Goal: Information Seeking & Learning: Learn about a topic

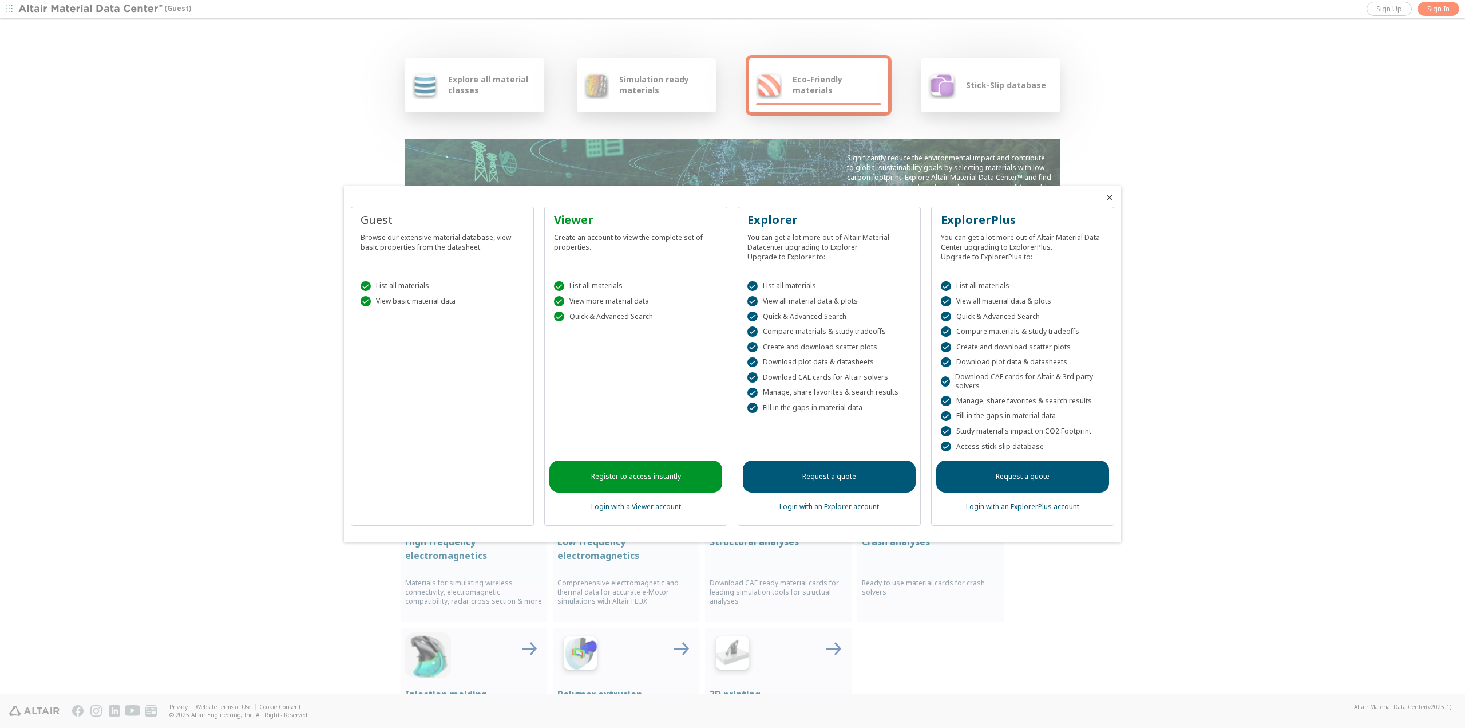
click at [172, 141] on div at bounding box center [732, 364] width 1465 height 728
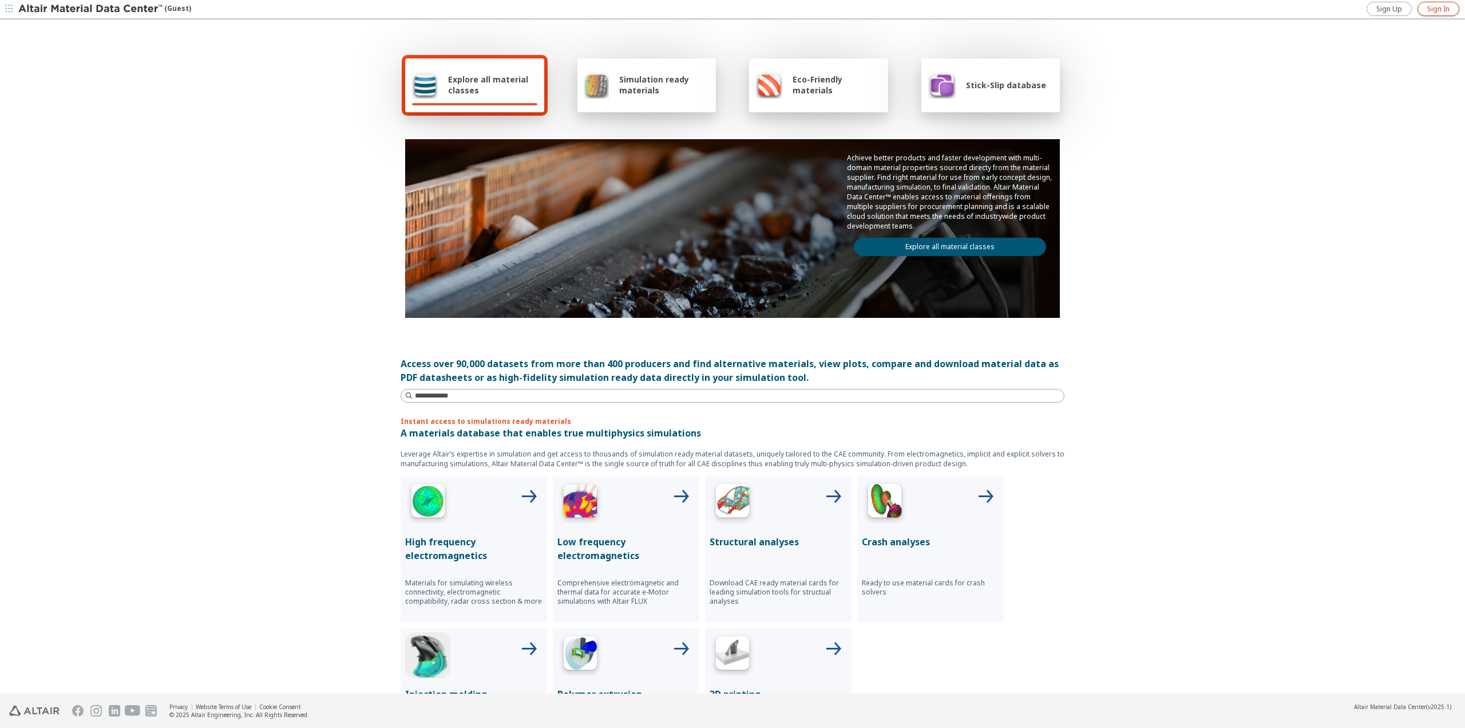
click at [1432, 11] on span "Sign In" at bounding box center [1439, 9] width 22 height 9
click at [469, 73] on div "Explore all material classes" at bounding box center [474, 84] width 125 height 27
click at [463, 84] on span "Explore all material classes" at bounding box center [492, 85] width 89 height 22
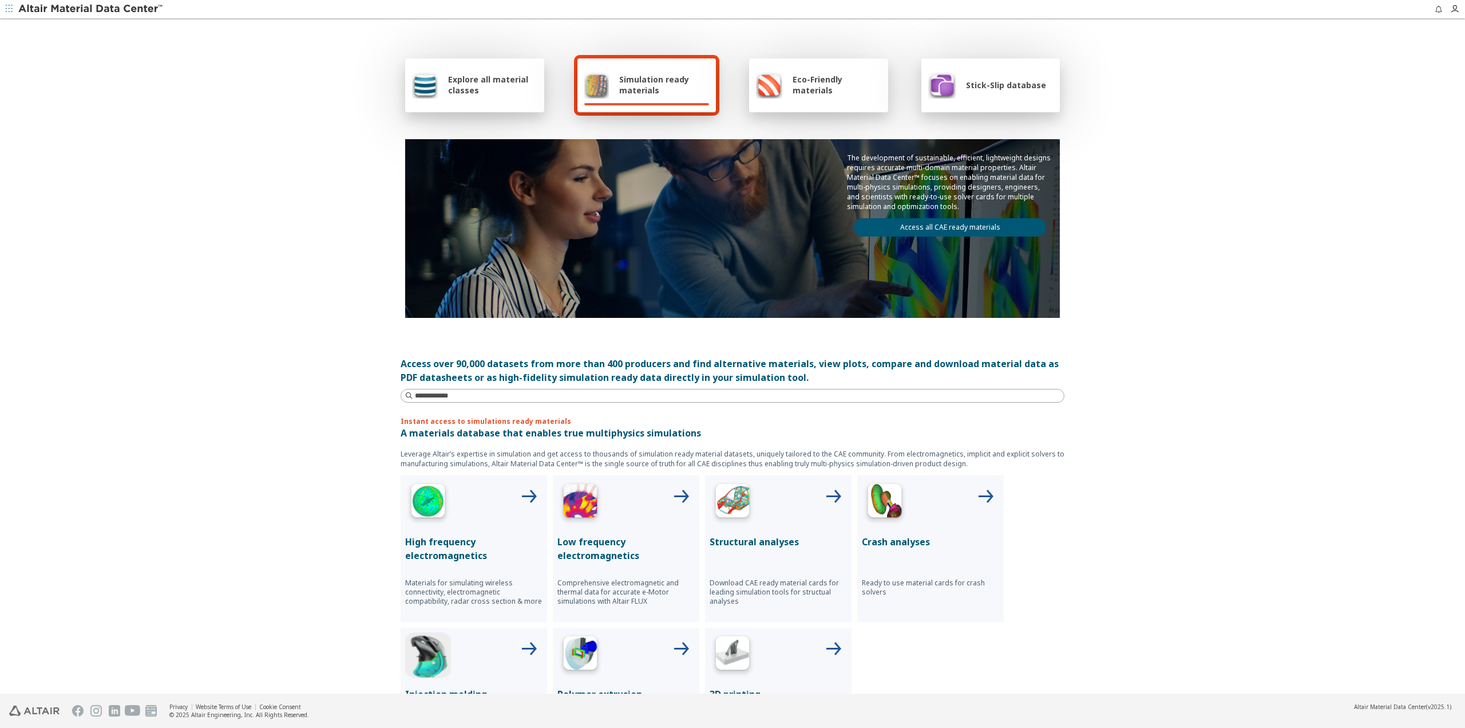
click at [477, 80] on span "Explore all material classes" at bounding box center [492, 85] width 89 height 22
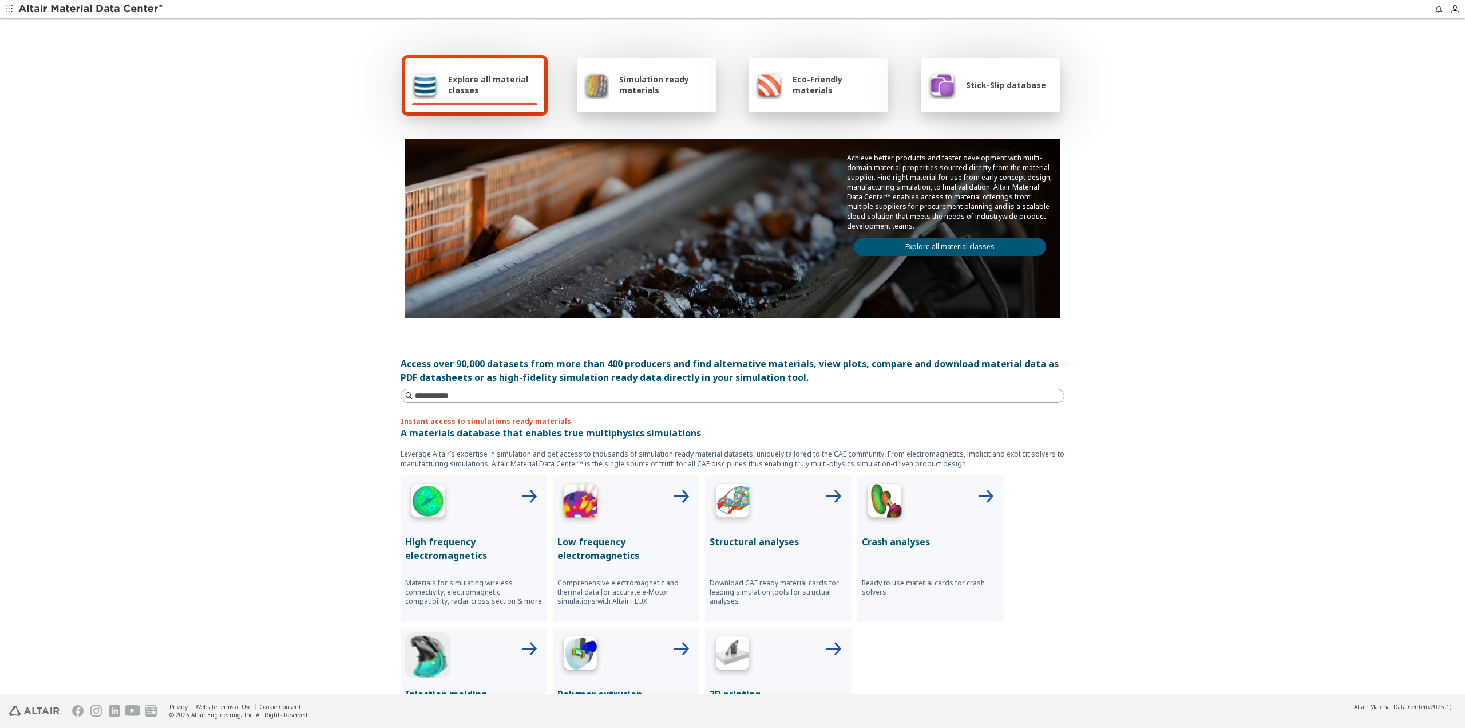
click at [629, 76] on span "Simulation ready materials" at bounding box center [664, 85] width 90 height 22
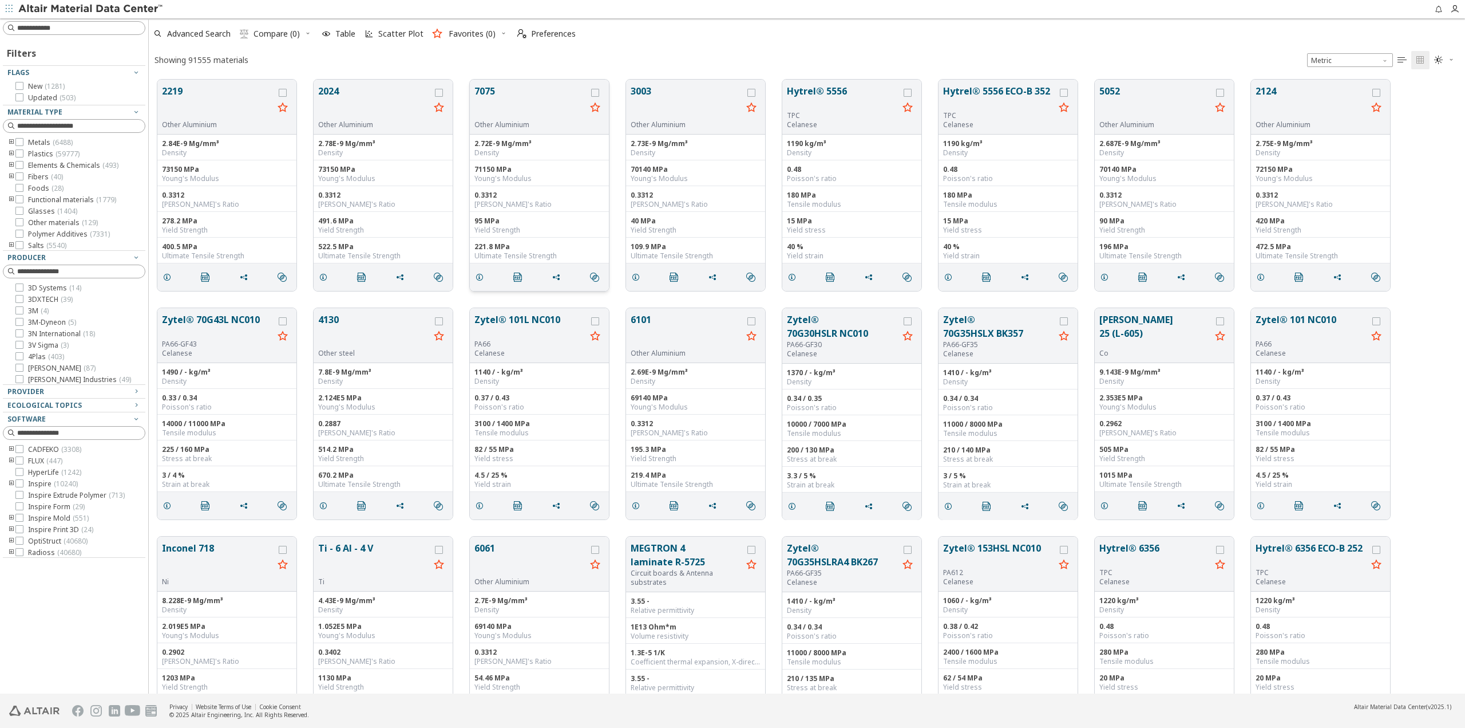
scroll to position [614, 1308]
click at [19, 140] on icon at bounding box center [19, 142] width 8 height 8
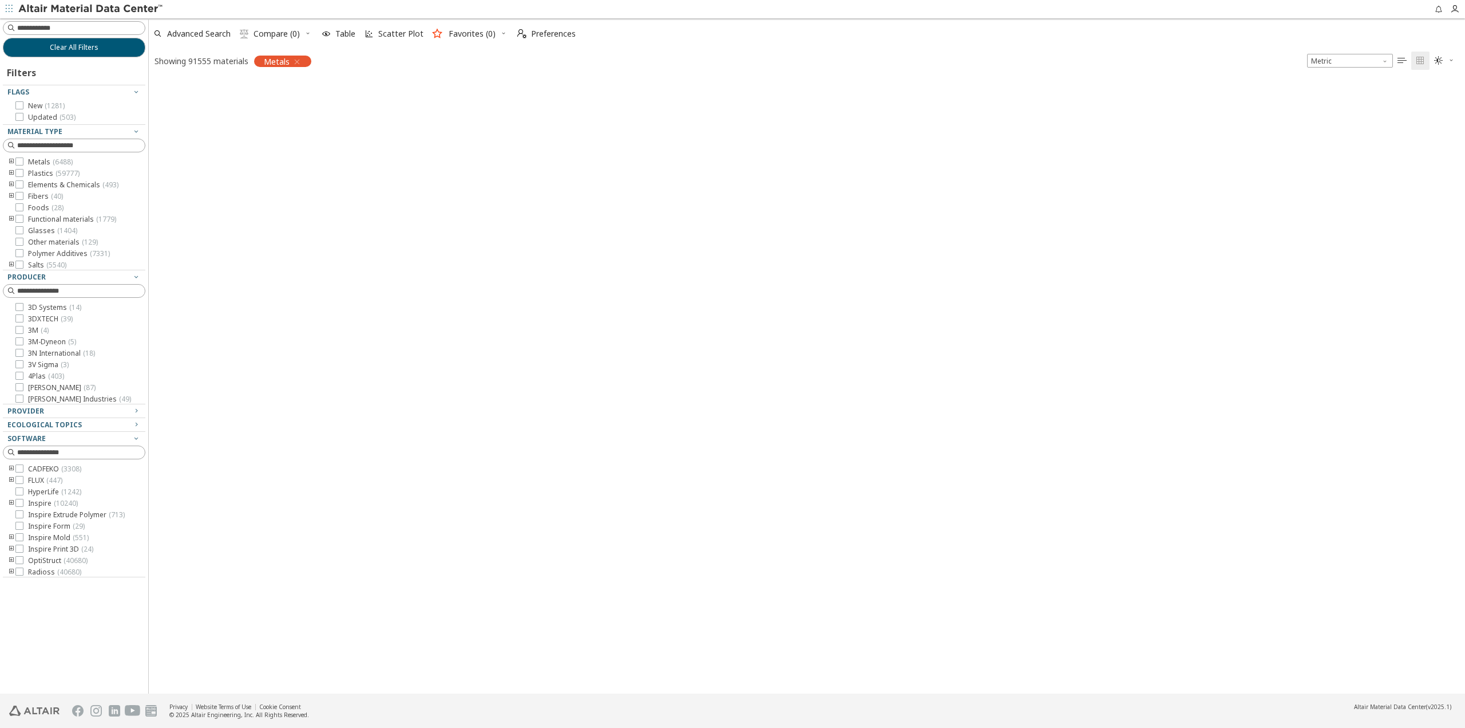
scroll to position [612, 1308]
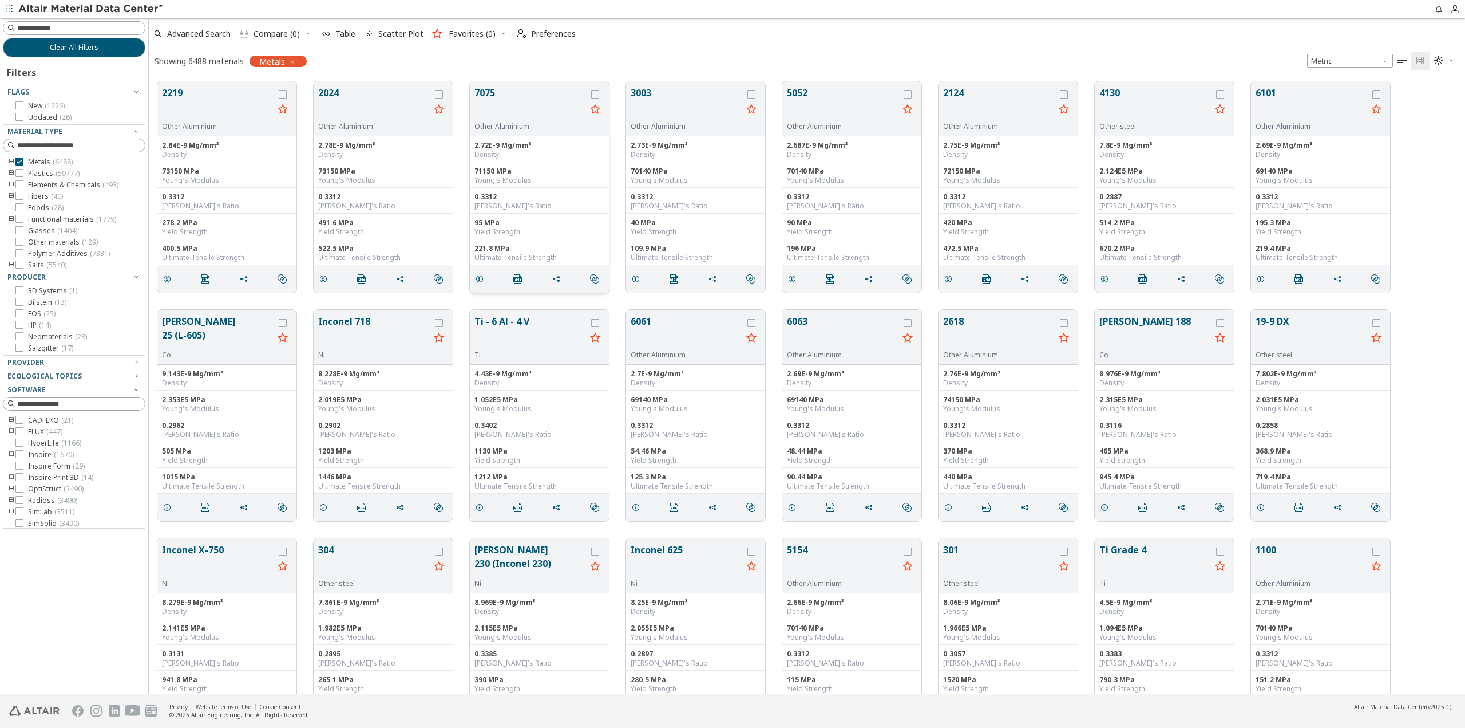
click at [512, 94] on button "7075" at bounding box center [531, 104] width 112 height 36
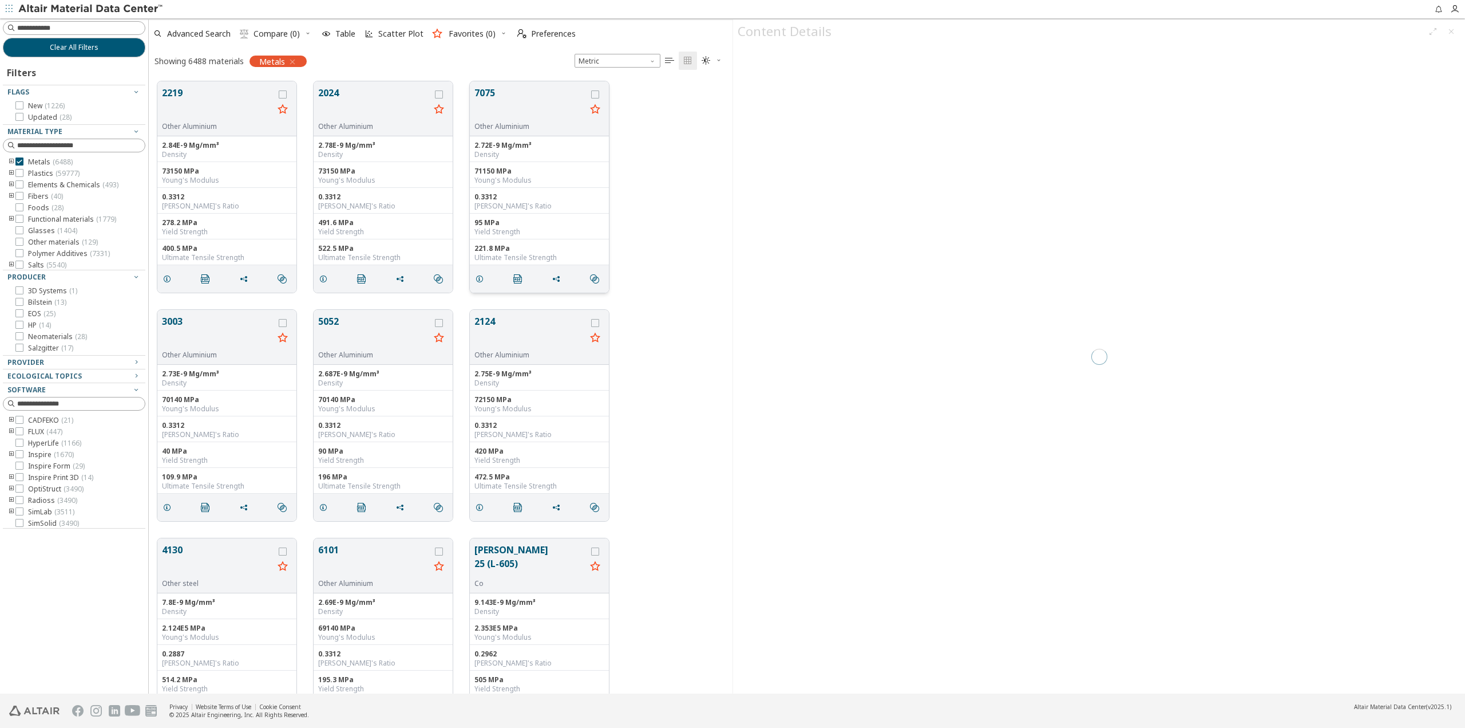
scroll to position [612, 575]
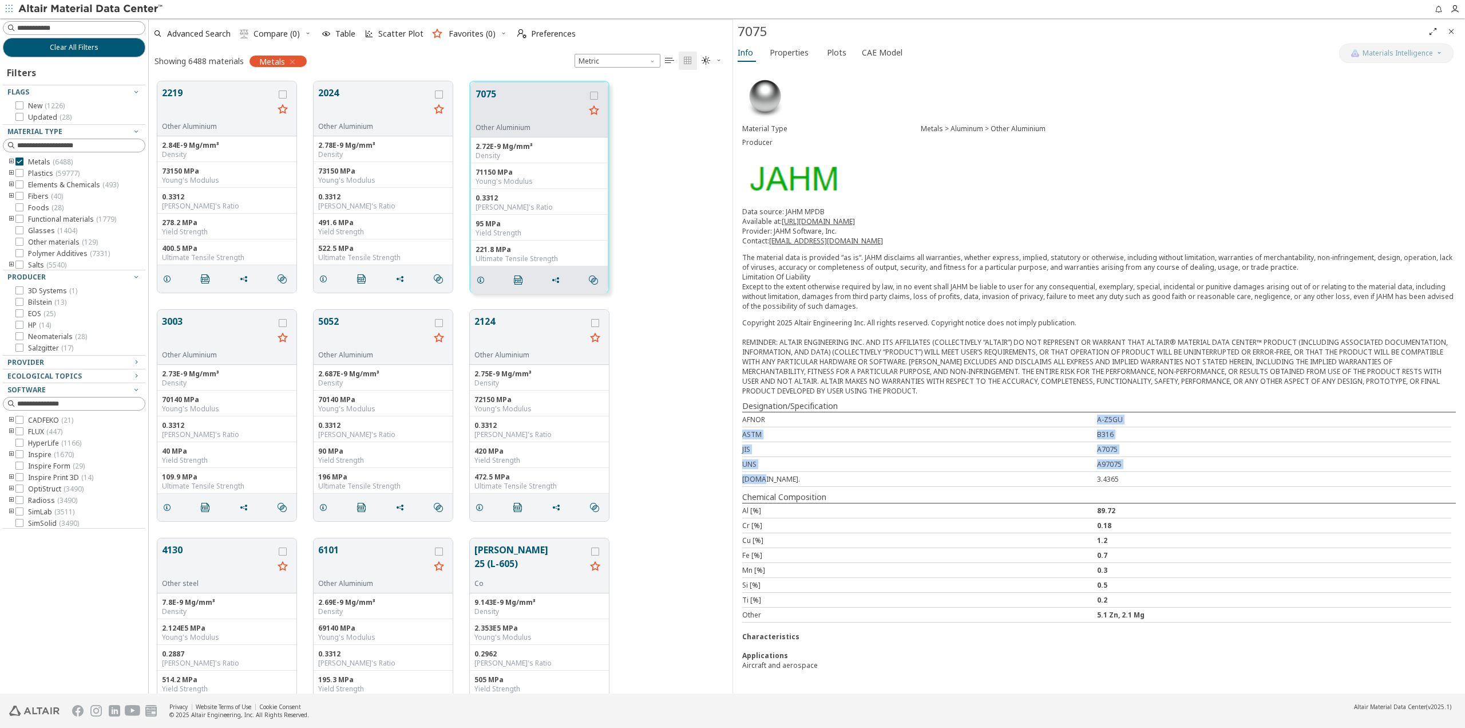
drag, startPoint x: 784, startPoint y: 423, endPoint x: 849, endPoint y: 473, distance: 82.5
click at [849, 473] on div "AFNOR A-Z5GU ASTM B316 JIS A7075 UNS A97075 [DOMAIN_NAME]. 3.4365" at bounding box center [1099, 449] width 714 height 75
drag, startPoint x: 845, startPoint y: 527, endPoint x: 869, endPoint y: 597, distance: 74.4
click at [866, 583] on div "Al [%] 89.72 Cr [%] 0.18 Cu [%] 1.2 Fe [%] 0.7 Mn [%] 0.3 Si [%] 0.5 Ti [%] 0.2…" at bounding box center [1099, 563] width 714 height 120
click at [792, 49] on span "Properties" at bounding box center [789, 53] width 39 height 18
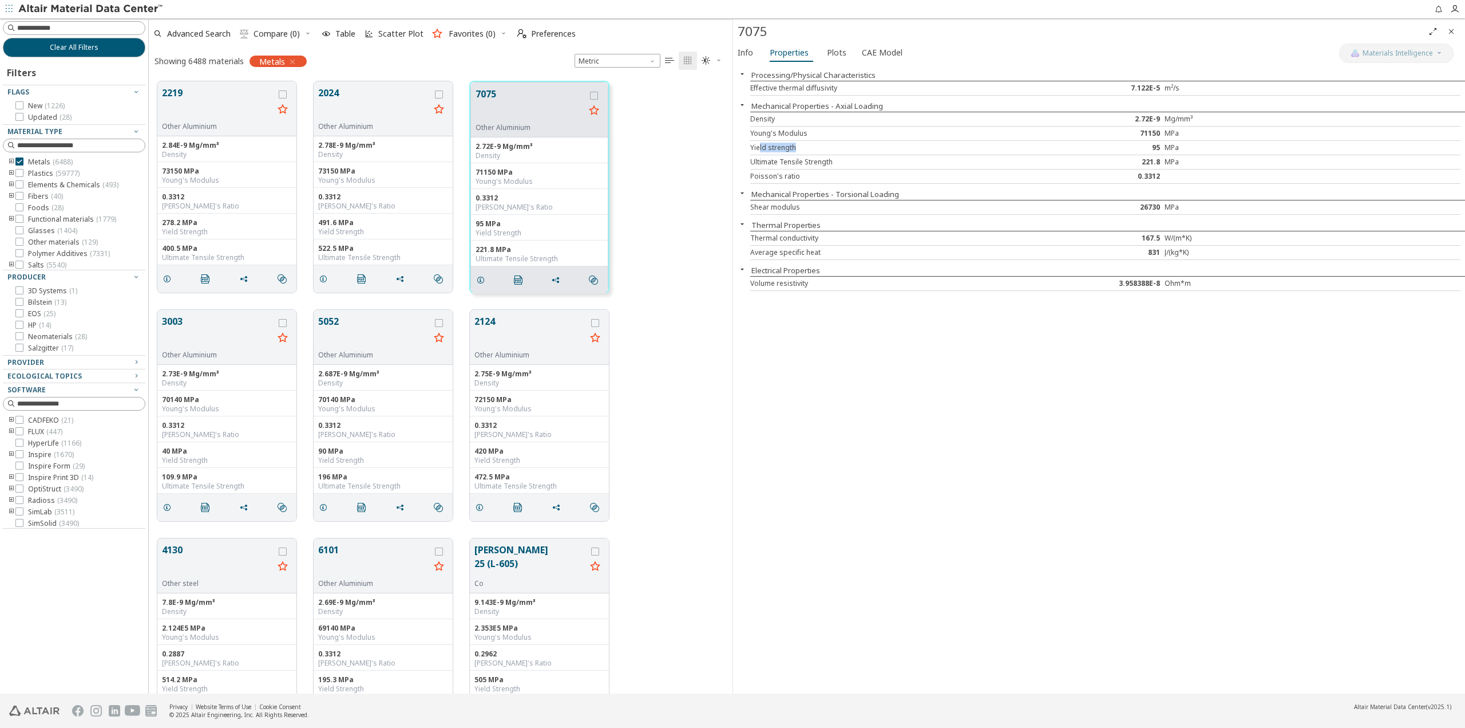
drag, startPoint x: 760, startPoint y: 151, endPoint x: 837, endPoint y: 151, distance: 76.7
click at [837, 151] on div "Yield strength" at bounding box center [898, 147] width 296 height 9
drag, startPoint x: 750, startPoint y: 176, endPoint x: 841, endPoint y: 174, distance: 90.5
click at [841, 174] on div "Poisson's ratio" at bounding box center [898, 176] width 296 height 9
click at [837, 56] on span "Plots" at bounding box center [836, 53] width 19 height 18
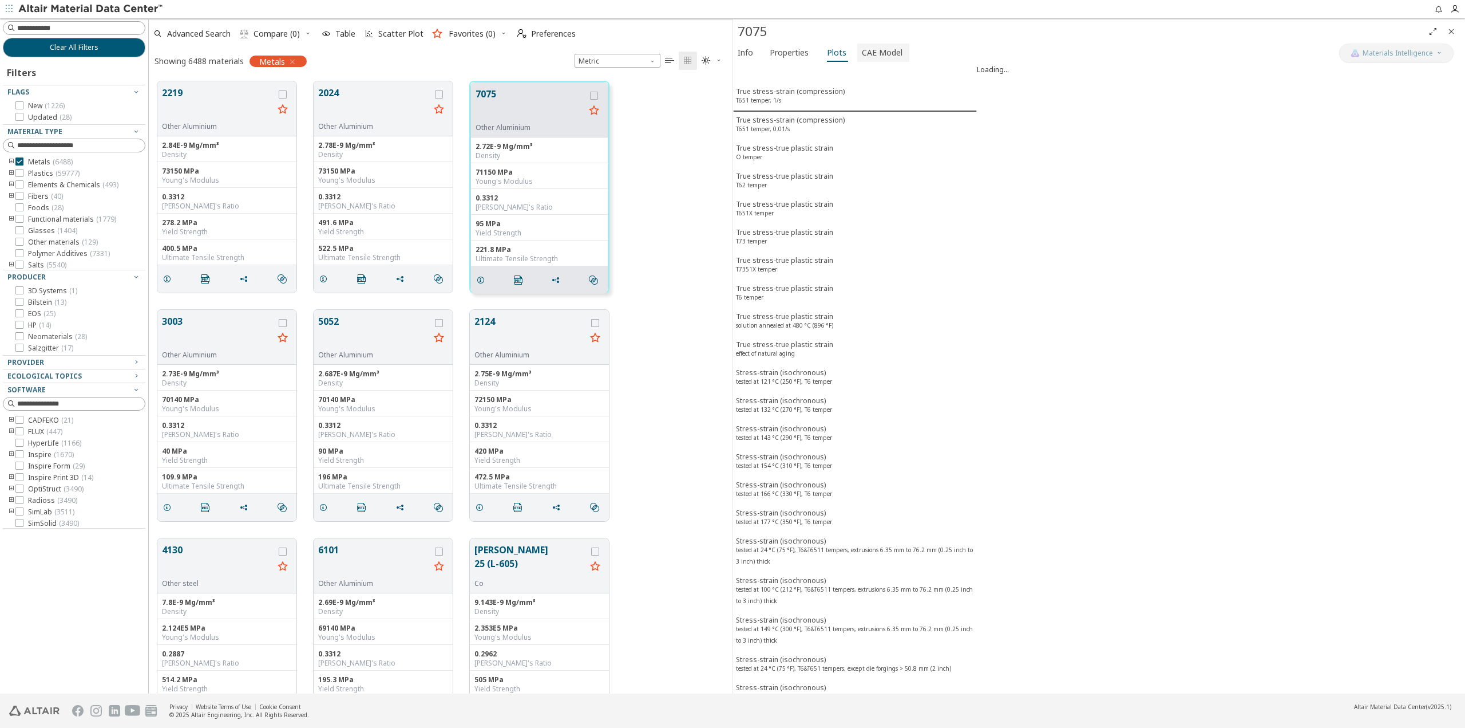
click at [872, 54] on span "CAE Model" at bounding box center [882, 53] width 41 height 18
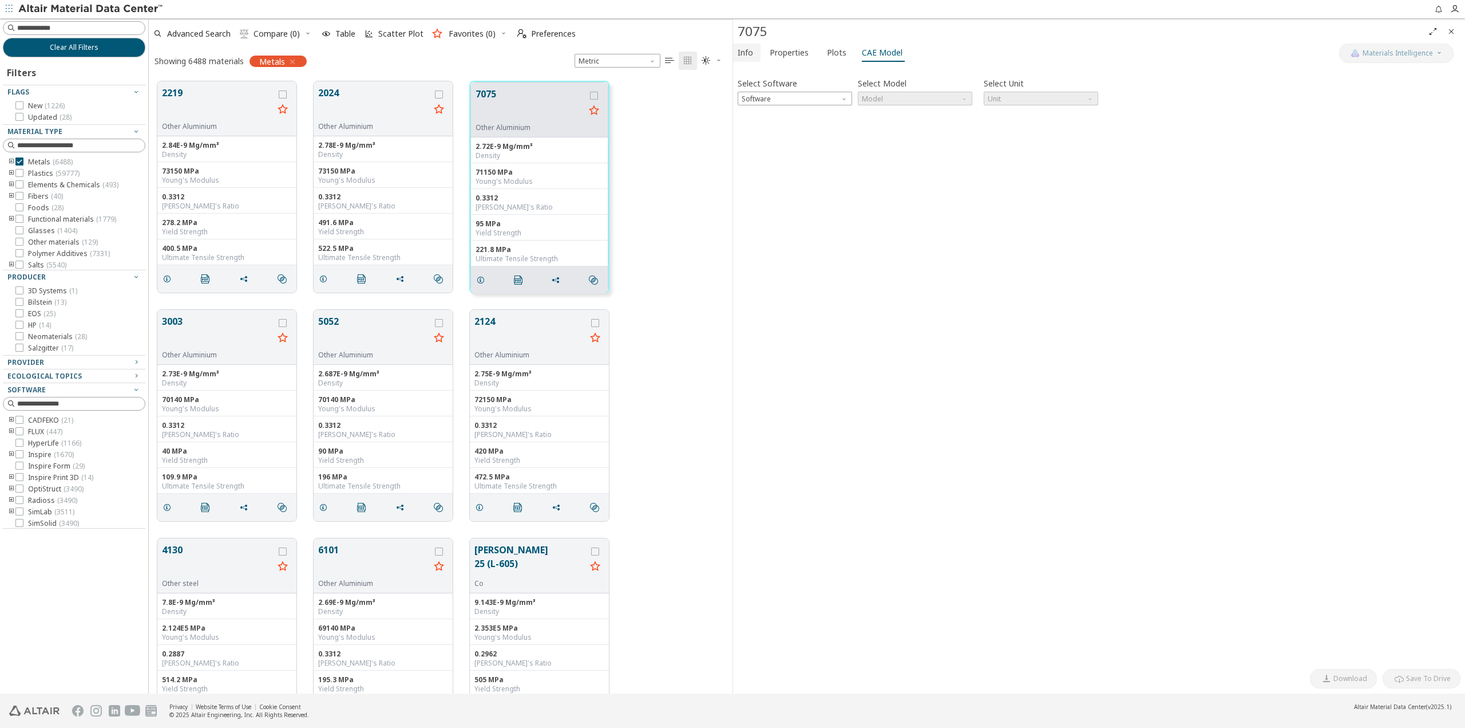
click at [753, 56] on span "Info" at bounding box center [747, 53] width 18 height 18
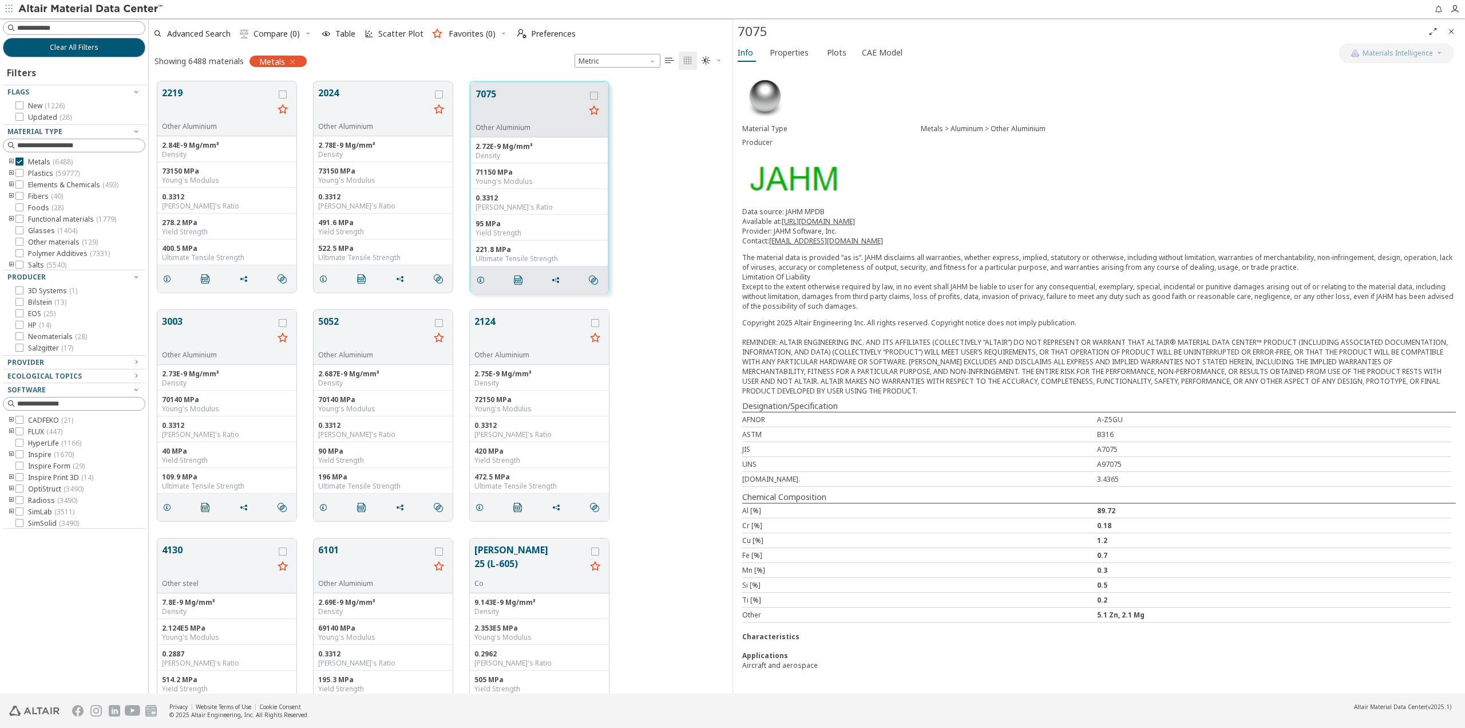
click at [77, 571] on div "Clear All Filters Filters Flags New ( 1226 ) Updated ( 28 ) Material Type Metal…" at bounding box center [74, 355] width 148 height 675
click at [643, 297] on div "2219 Other Aluminium 2.84E-9 Mg/mm³ Density 73150 MPa Young's Modulus 0.3312 Po…" at bounding box center [441, 187] width 584 height 228
click at [689, 317] on div "3003 Other Aluminium 2.73E-9 Mg/mm³ Density 70140 MPa Young's Modulus 0.3312 Po…" at bounding box center [441, 415] width 584 height 228
click at [681, 362] on div "3003 Other Aluminium 2.73E-9 Mg/mm³ Density 70140 MPa Young's Modulus 0.3312 Po…" at bounding box center [441, 415] width 584 height 228
click at [639, 354] on div "3003 Other Aluminium 2.73E-9 Mg/mm³ Density 70140 MPa Young's Modulus 0.3312 Po…" at bounding box center [441, 415] width 584 height 228
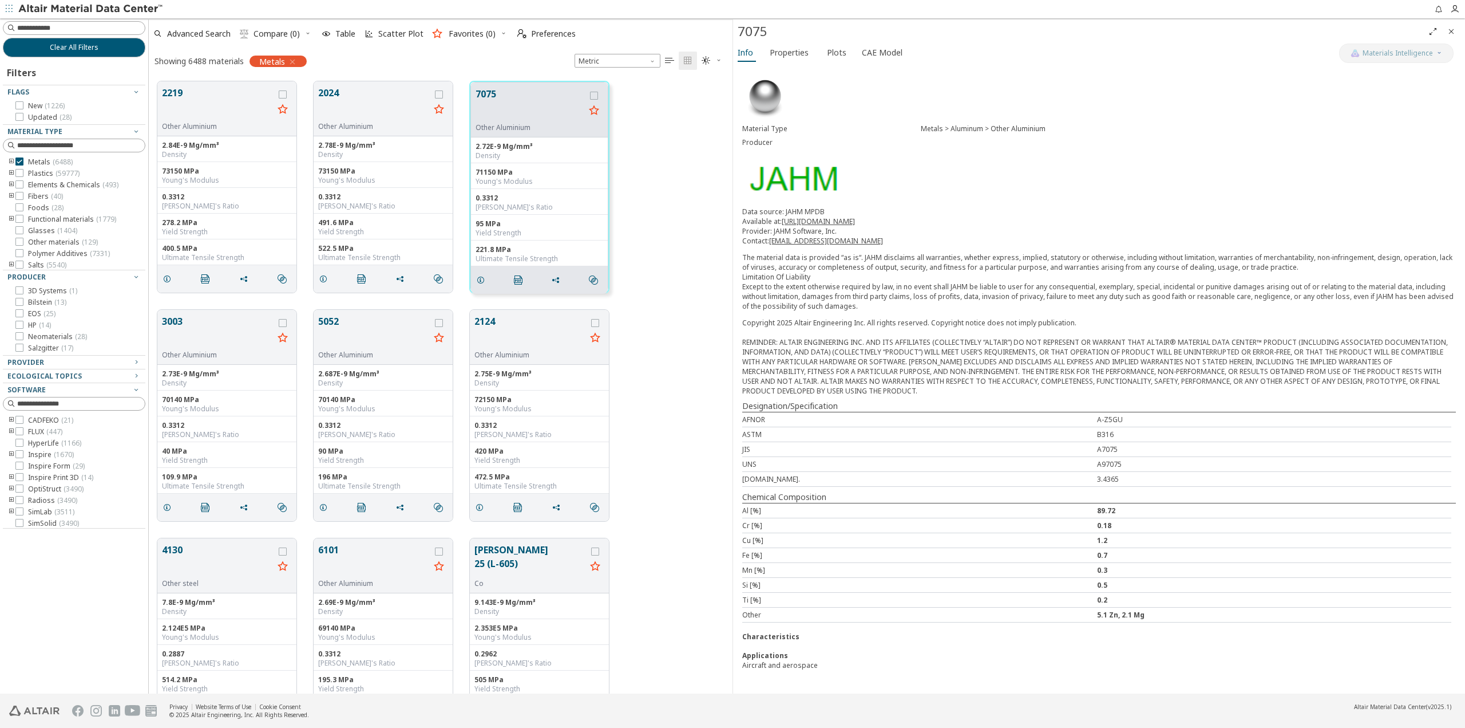
click at [665, 269] on div "2219 Other Aluminium 2.84E-9 Mg/mm³ Density 73150 MPa Young's Modulus 0.3312 Po…" at bounding box center [441, 187] width 584 height 228
click at [662, 346] on div "3003 Other Aluminium 2.73E-9 Mg/mm³ Density 70140 MPa Young's Modulus 0.3312 Po…" at bounding box center [441, 415] width 584 height 228
click at [665, 193] on div "2219 Other Aluminium 2.84E-9 Mg/mm³ Density 73150 MPa Young's Modulus 0.3312 Po…" at bounding box center [441, 187] width 584 height 228
click at [679, 196] on div "2219 Other Aluminium 2.84E-9 Mg/mm³ Density 73150 MPa Young's Modulus 0.3312 Po…" at bounding box center [441, 187] width 584 height 228
click at [690, 237] on div "2219 Other Aluminium 2.84E-9 Mg/mm³ Density 73150 MPa Young's Modulus 0.3312 Po…" at bounding box center [441, 187] width 584 height 228
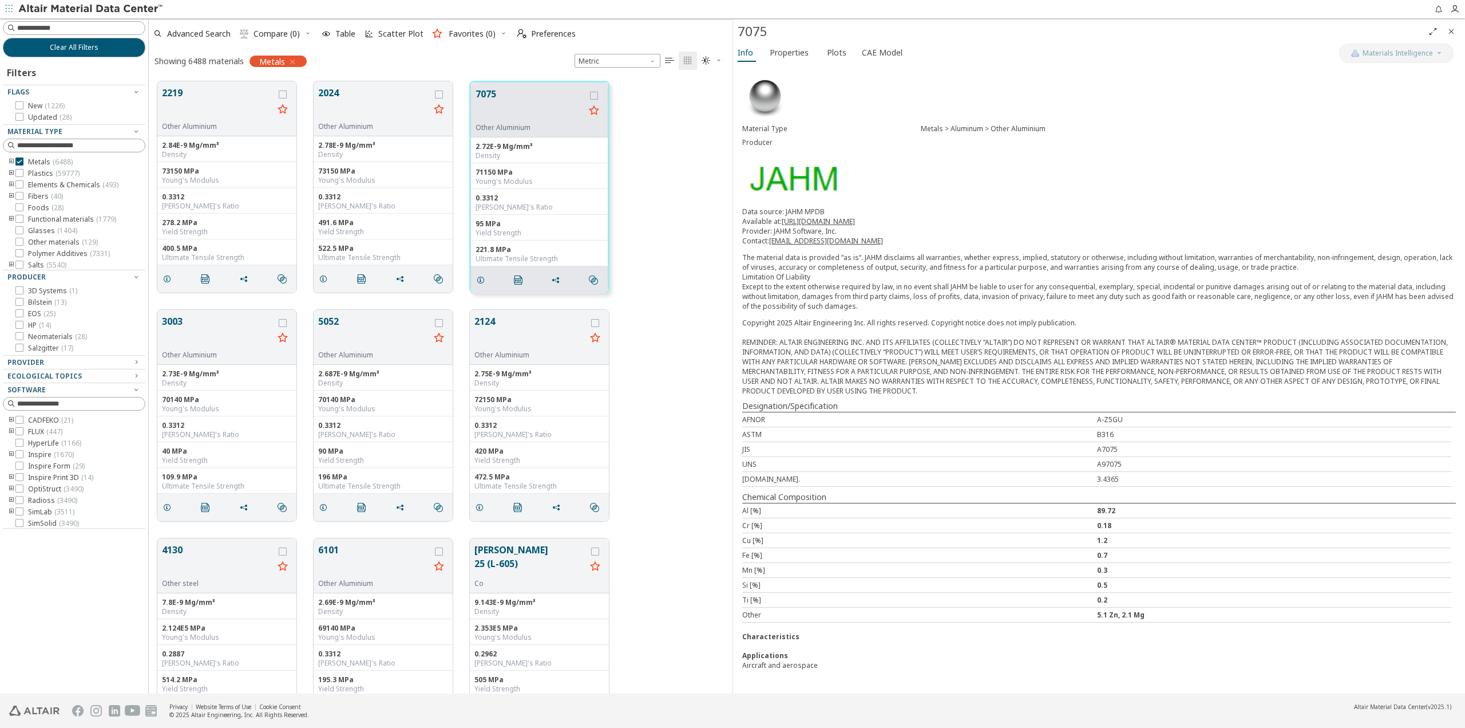
click at [1163, 218] on p "Data source: JAHM MPDB Available at: [URL][DOMAIN_NAME] Provider: JAHM Software…" at bounding box center [1099, 226] width 714 height 39
click at [779, 277] on p "The material data is provided “as is“. JAHM disclaims all warranties, whether e…" at bounding box center [1099, 281] width 714 height 58
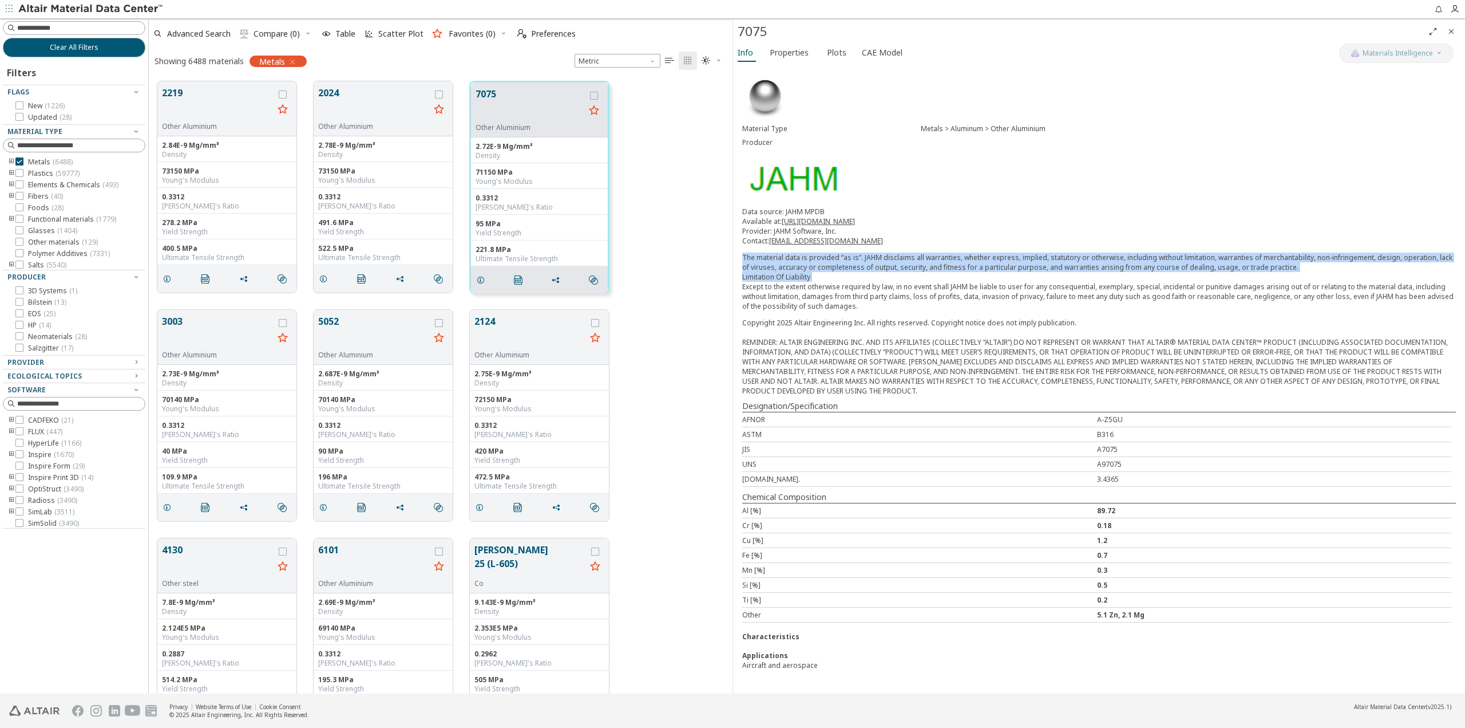
drag, startPoint x: 779, startPoint y: 277, endPoint x: 796, endPoint y: 250, distance: 31.9
click at [796, 250] on div "Data source: JAHM MPDB Available at: [URL][DOMAIN_NAME] Provider: JAHM Software…" at bounding box center [1099, 259] width 714 height 104
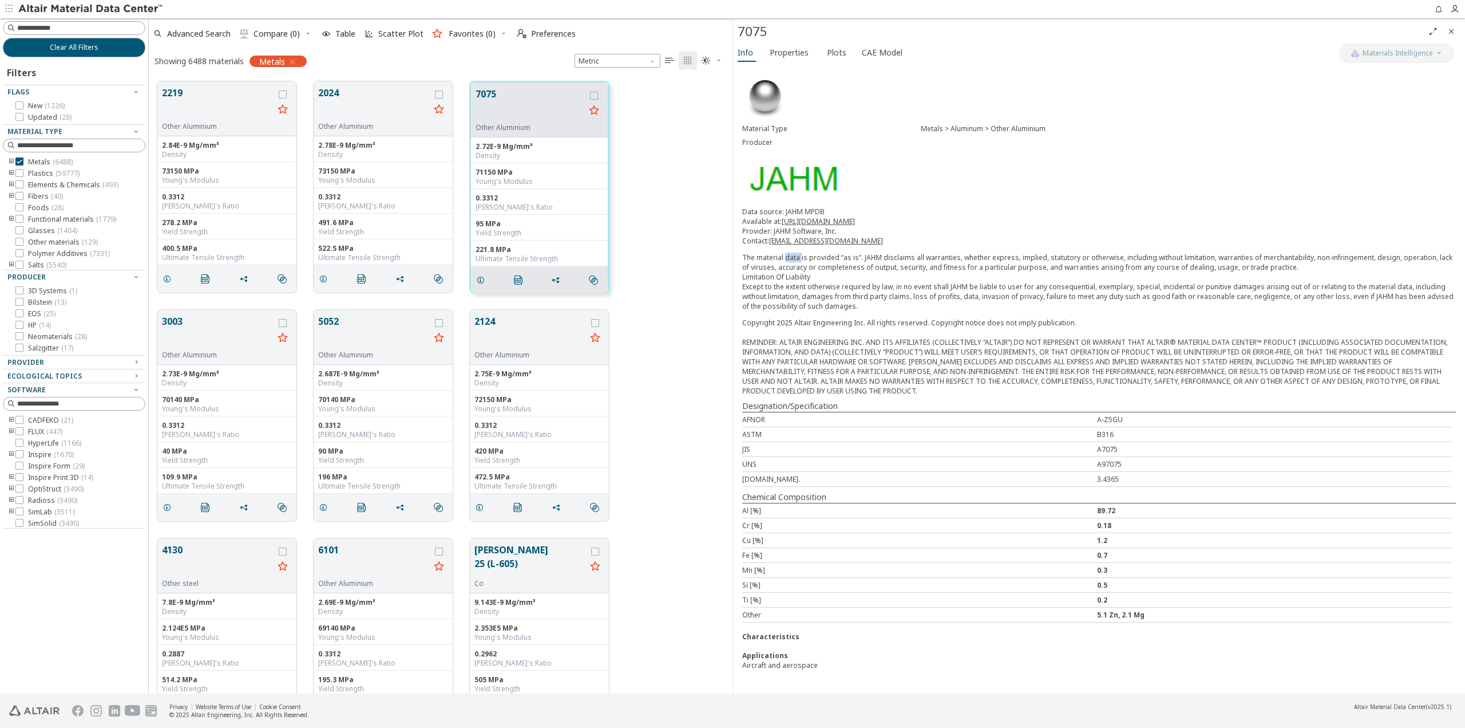
click at [796, 250] on div "Data source: JAHM MPDB Available at: [URL][DOMAIN_NAME] Provider: JAHM Software…" at bounding box center [1099, 259] width 714 height 104
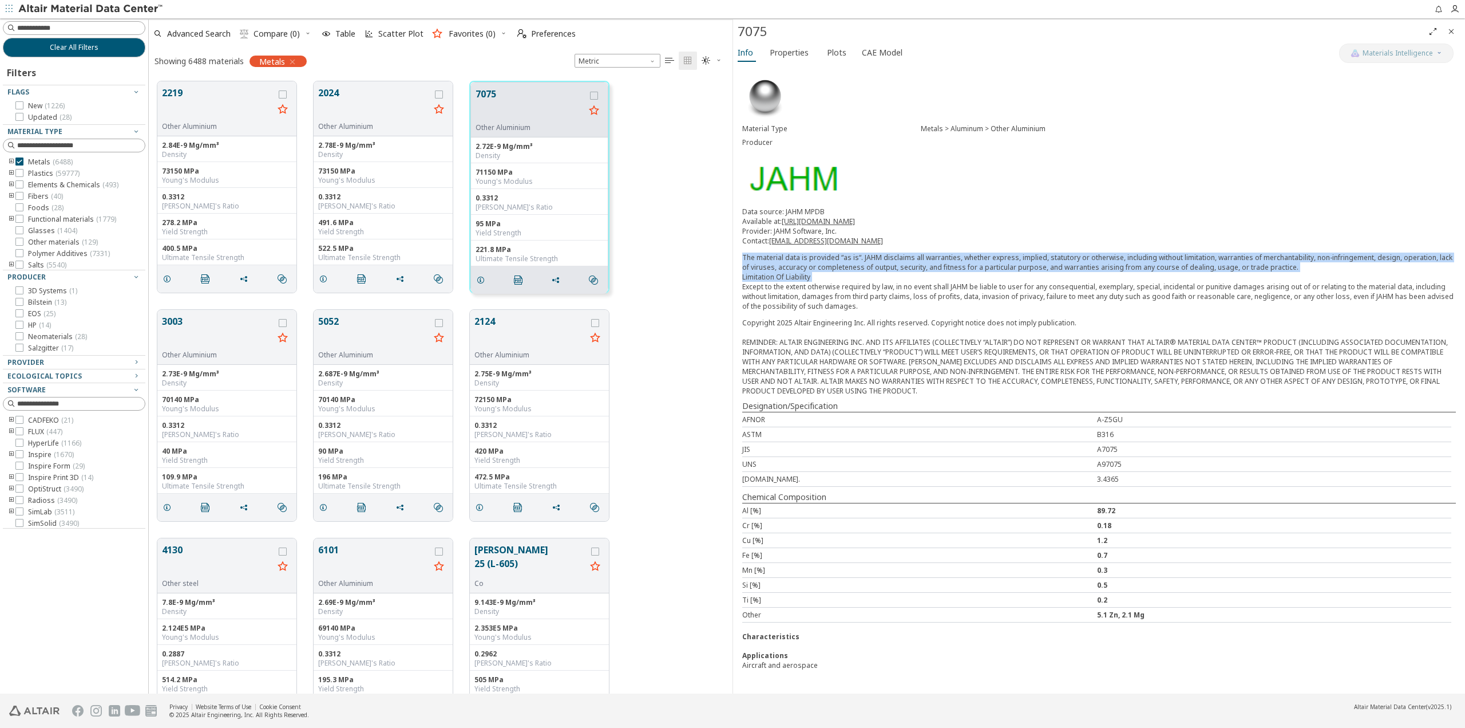
drag, startPoint x: 796, startPoint y: 250, endPoint x: 806, endPoint y: 277, distance: 28.8
click at [806, 277] on div "Data source: JAHM MPDB Available at: [URL][DOMAIN_NAME] Provider: JAHM Software…" at bounding box center [1099, 259] width 714 height 104
click at [806, 277] on p "The material data is provided “as is“. JAHM disclaims all warranties, whether e…" at bounding box center [1099, 281] width 714 height 58
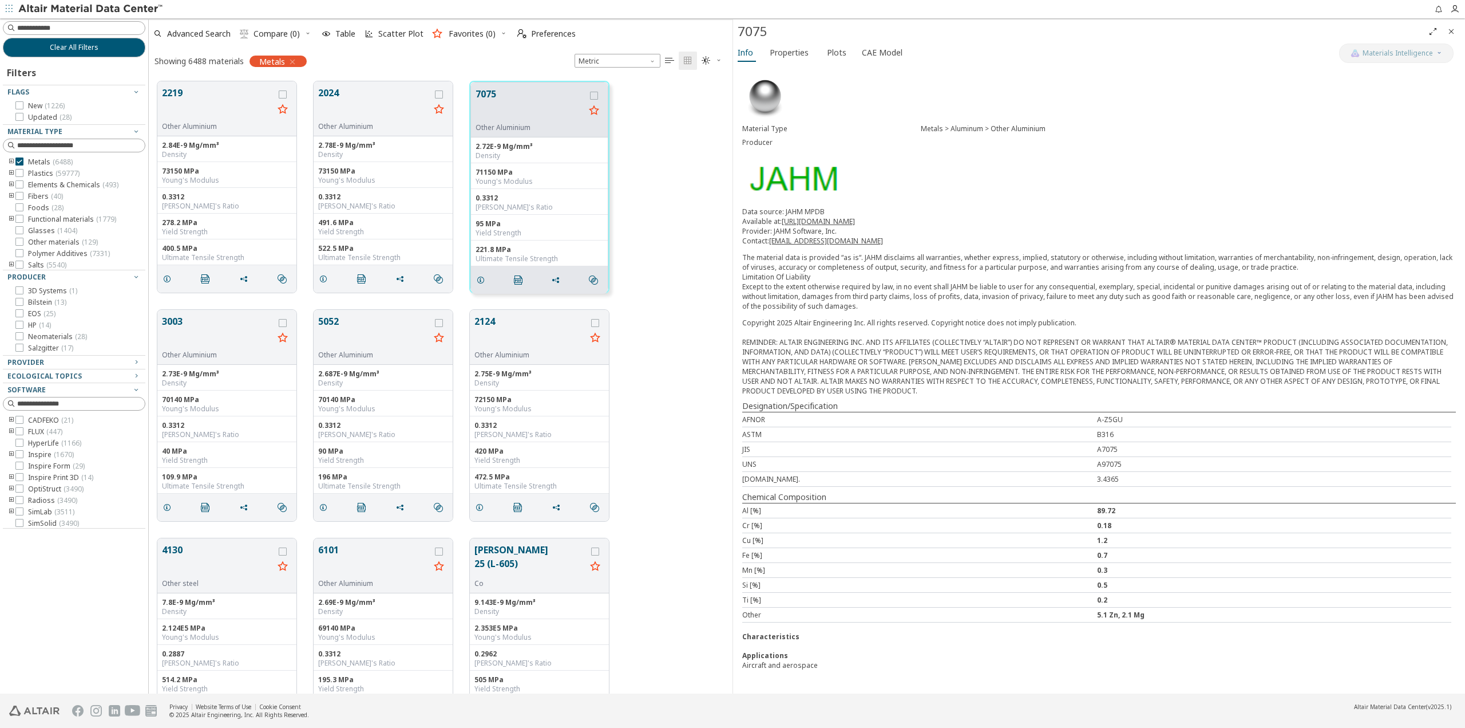
click at [814, 300] on p "The material data is provided “as is“. JAHM disclaims all warranties, whether e…" at bounding box center [1099, 281] width 714 height 58
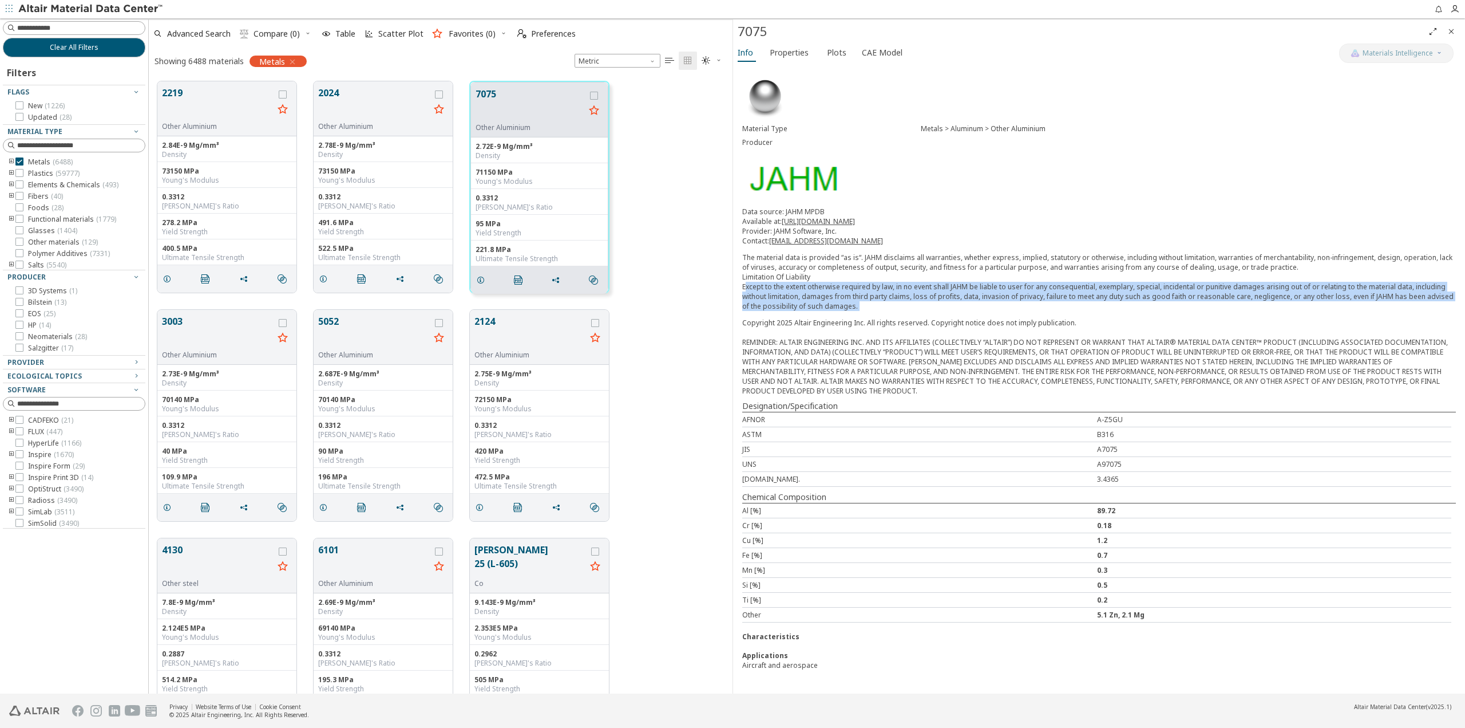
click at [814, 300] on p "The material data is provided “as is“. JAHM disclaims all warranties, whether e…" at bounding box center [1099, 281] width 714 height 58
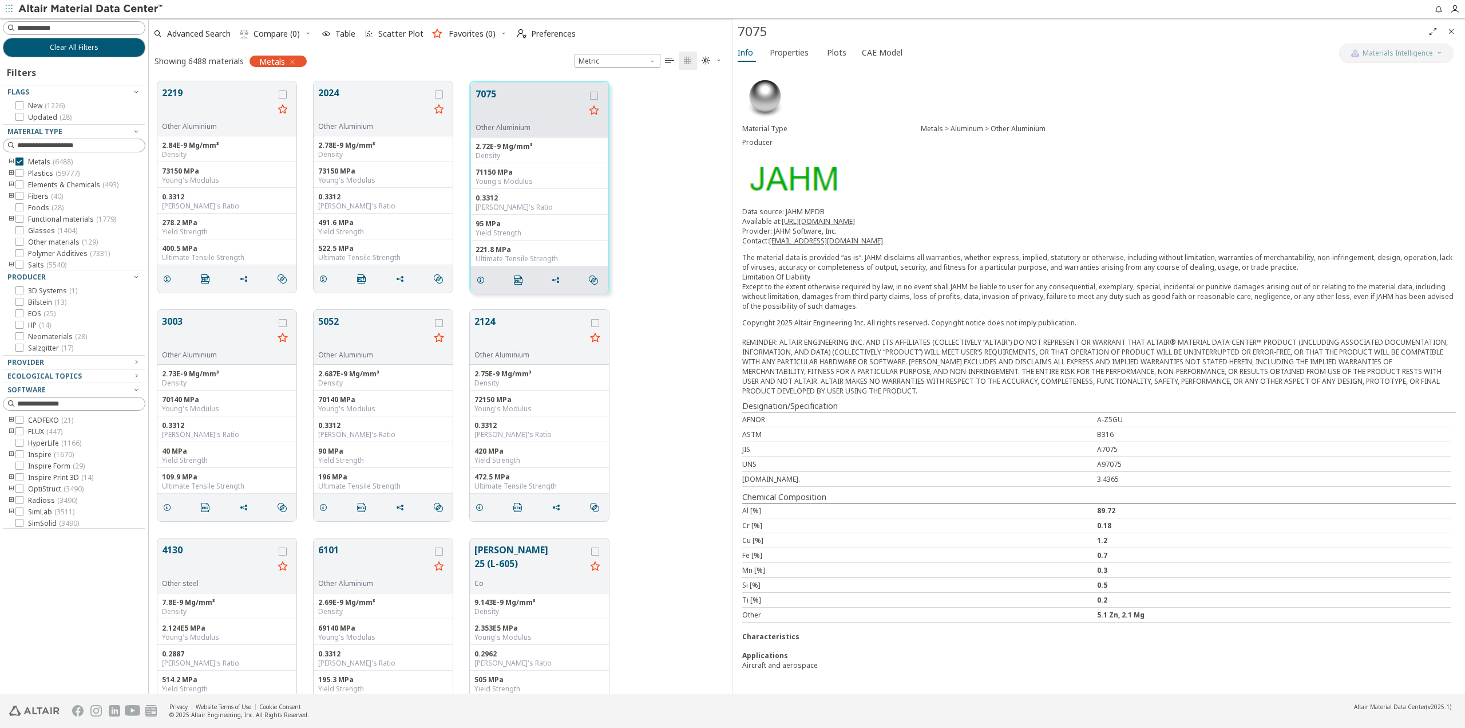
click at [708, 327] on div "3003 Other Aluminium 2.73E-9 Mg/mm³ Density 70140 MPa Young's Modulus 0.3312 Po…" at bounding box center [441, 415] width 584 height 228
drag, startPoint x: 864, startPoint y: 305, endPoint x: 741, endPoint y: 289, distance: 124.2
click at [741, 289] on div "Material Type Metals > Aluminum > Other Aluminium Producer Data source: JAHM MP…" at bounding box center [1099, 375] width 732 height 621
click at [644, 303] on div "3003 Other Aluminium 2.73E-9 Mg/mm³ Density 70140 MPa Young's Modulus 0.3312 Po…" at bounding box center [441, 415] width 584 height 228
